Goal: Task Accomplishment & Management: Complete application form

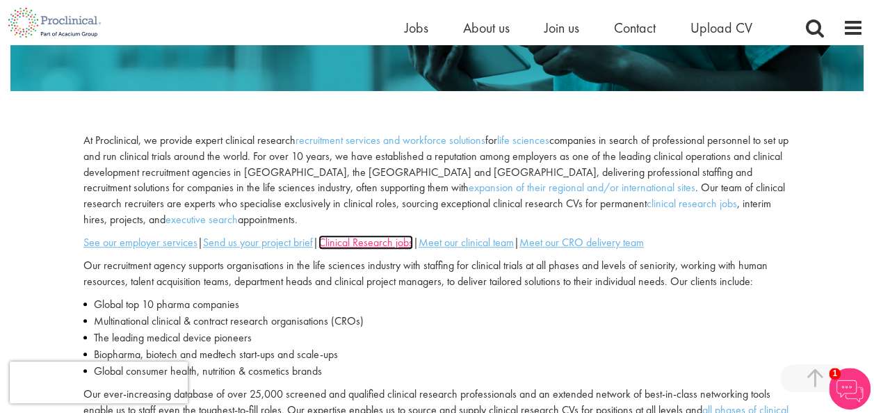
click at [398, 245] on u "Clinical Research jobs" at bounding box center [365, 242] width 95 height 15
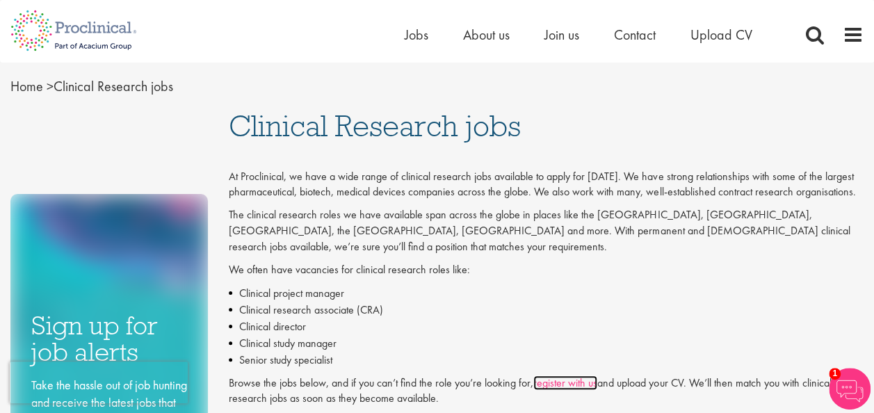
click at [545, 375] on link "register with us" at bounding box center [565, 382] width 64 height 15
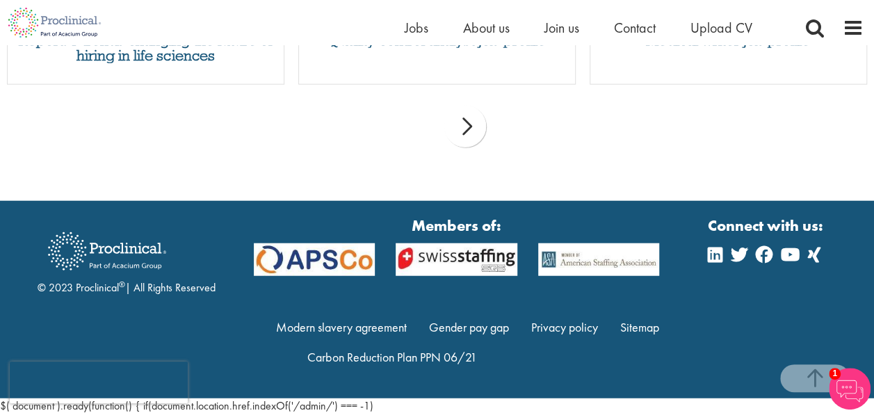
scroll to position [660, 0]
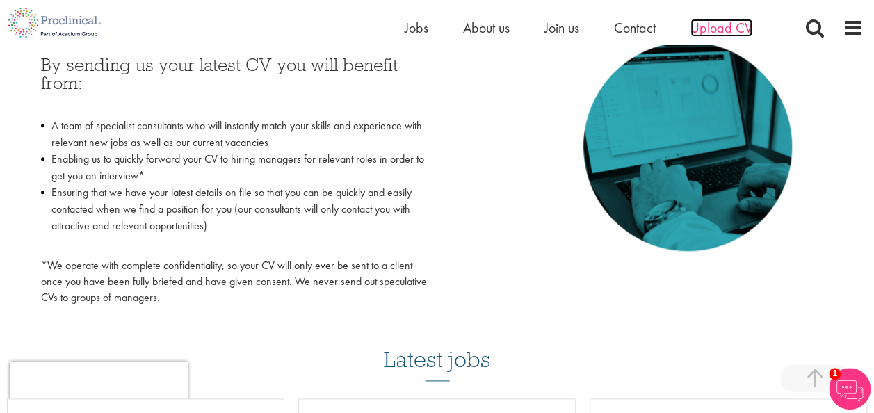
click at [711, 24] on span "Upload CV" at bounding box center [721, 28] width 62 height 18
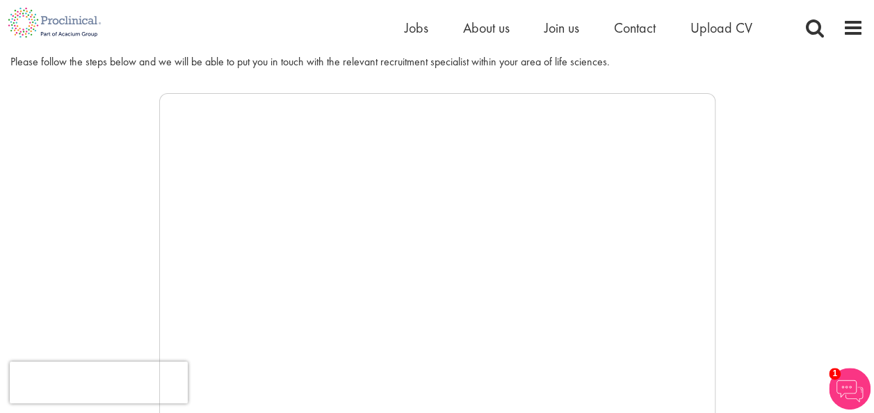
scroll to position [189, 0]
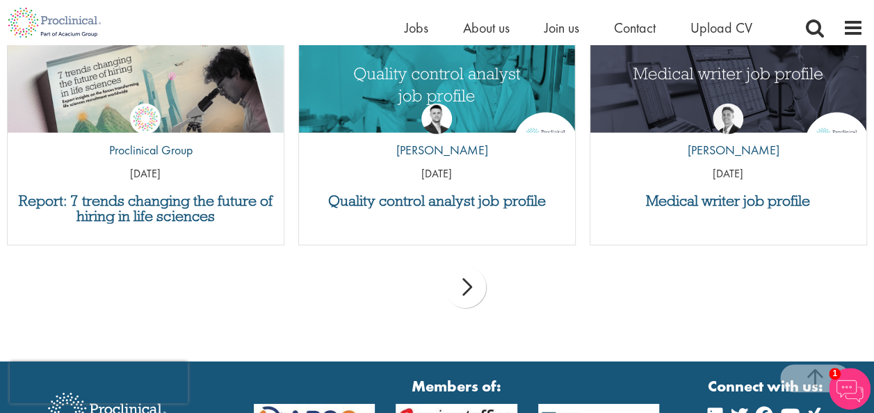
scroll to position [4668, 0]
